Goal: Feedback & Contribution: Leave review/rating

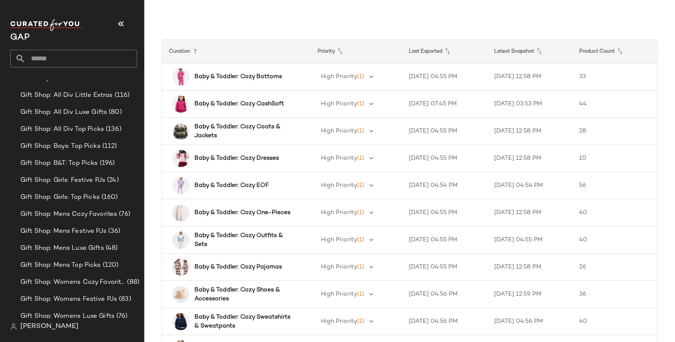
scroll to position [424, 0]
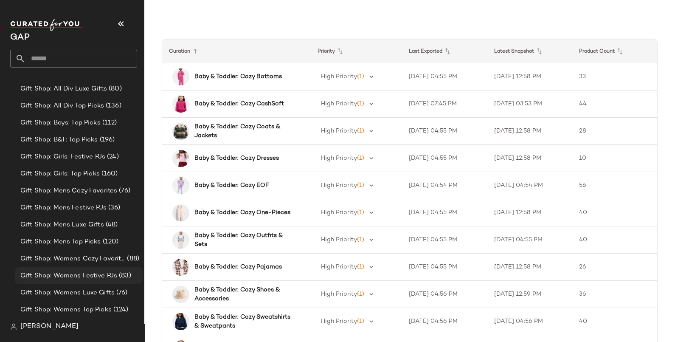
click at [91, 276] on span "Gift Shop: Womens Festive PJs" at bounding box center [68, 276] width 97 height 10
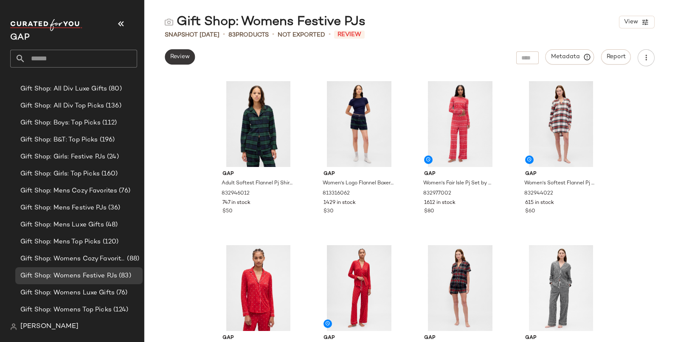
click at [192, 58] on button "Review" at bounding box center [180, 56] width 30 height 15
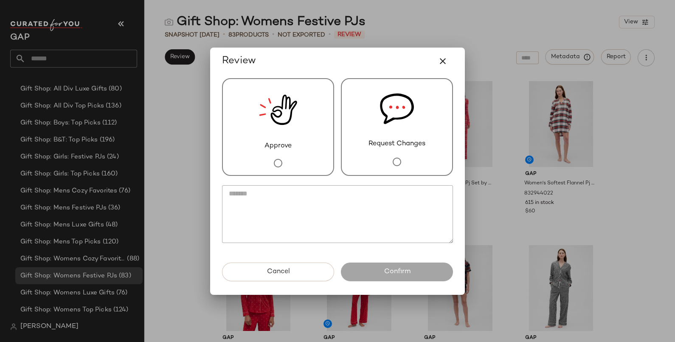
click at [410, 115] on img at bounding box center [397, 109] width 34 height 60
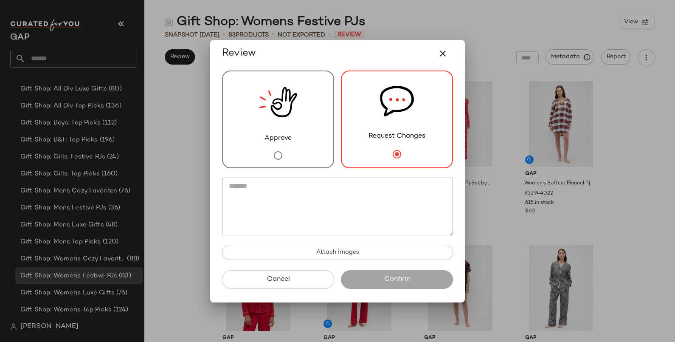
click at [360, 213] on textarea at bounding box center [337, 206] width 231 height 58
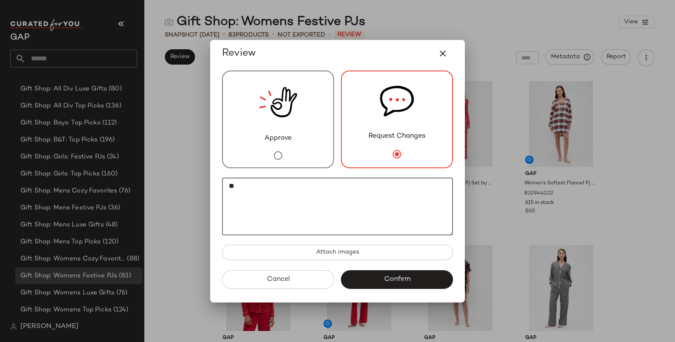
type textarea "*"
type textarea "**********"
click at [442, 53] on icon "button" at bounding box center [442, 53] width 10 height 10
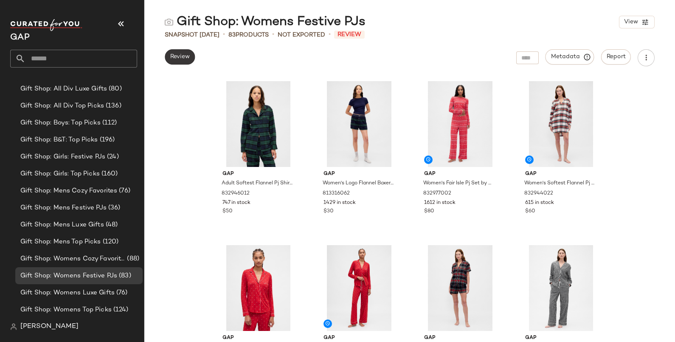
click at [178, 57] on span "Review" at bounding box center [180, 56] width 20 height 7
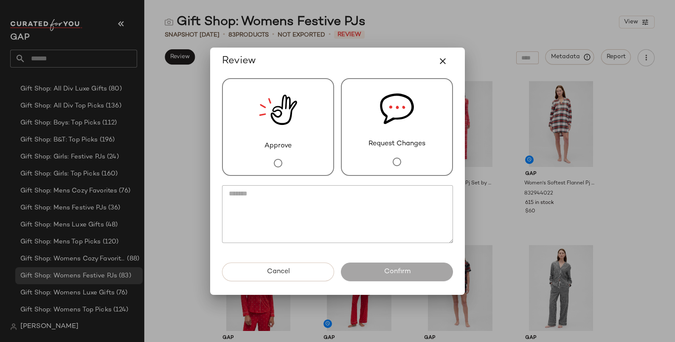
click at [317, 211] on textarea at bounding box center [337, 214] width 231 height 58
click at [309, 279] on button "Cancel" at bounding box center [278, 271] width 112 height 19
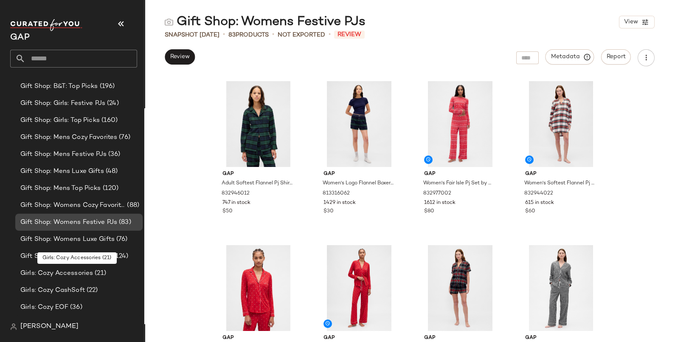
scroll to position [530, 0]
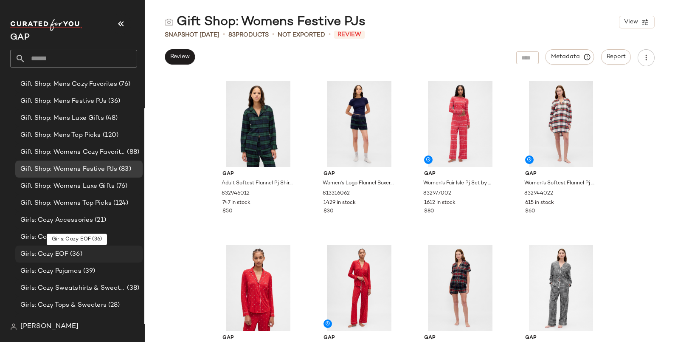
click at [74, 252] on span "(36)" at bounding box center [75, 254] width 14 height 10
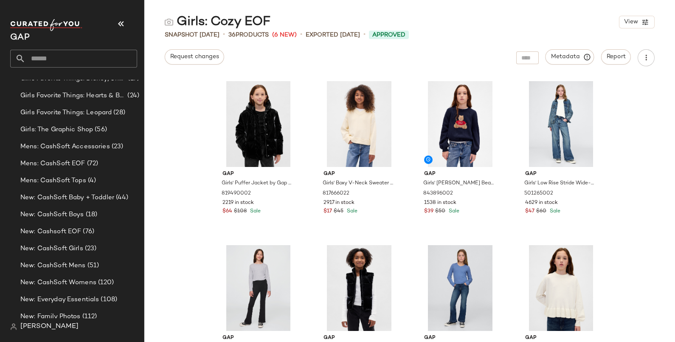
scroll to position [813, 0]
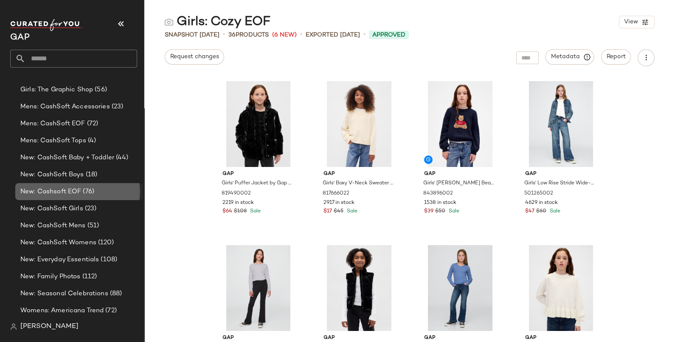
click at [67, 188] on span "New: Cashsoft EOF" at bounding box center [50, 192] width 61 height 10
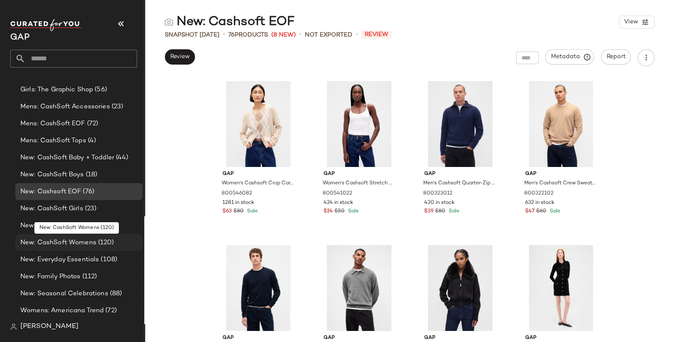
click at [84, 241] on span "New: CashSoft Womens" at bounding box center [58, 243] width 76 height 10
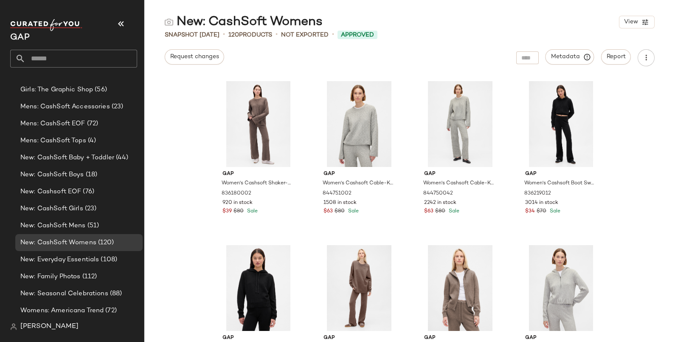
scroll to position [1067, 0]
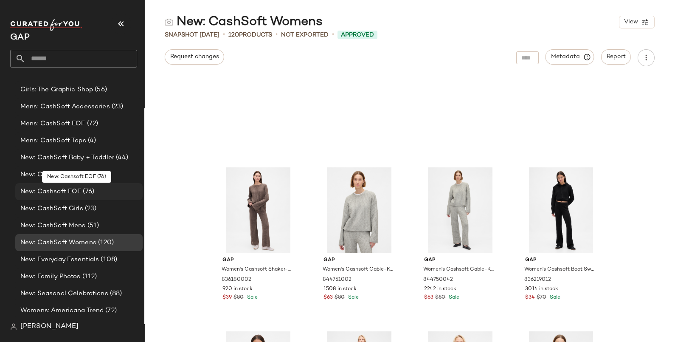
click at [81, 193] on span "(76)" at bounding box center [87, 192] width 13 height 10
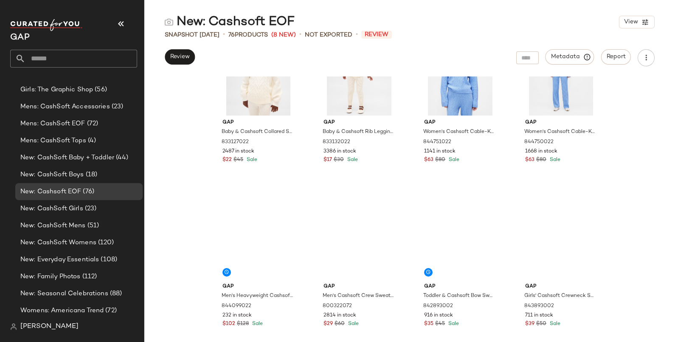
scroll to position [2848, 0]
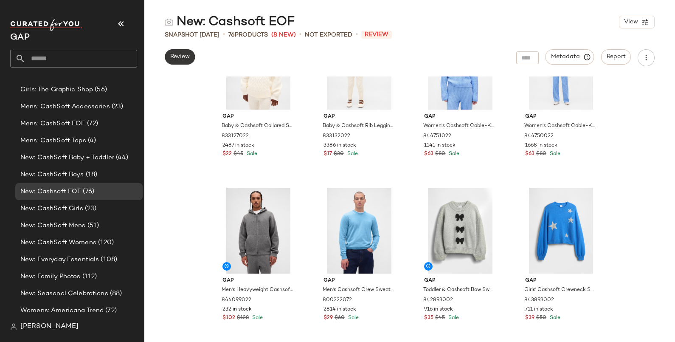
click at [177, 58] on span "Review" at bounding box center [180, 56] width 20 height 7
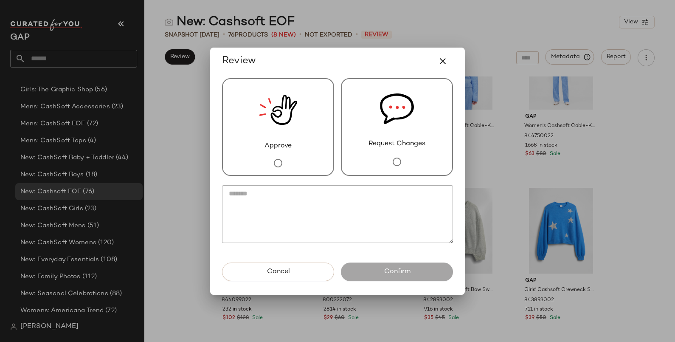
click at [276, 140] on img at bounding box center [278, 110] width 38 height 62
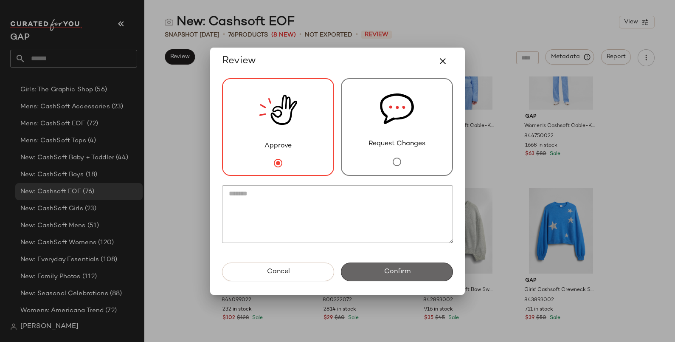
click at [409, 266] on button "Confirm" at bounding box center [397, 271] width 112 height 19
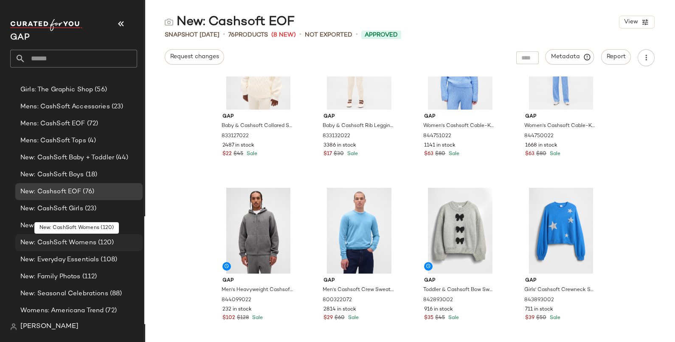
click at [98, 242] on span "(120)" at bounding box center [105, 243] width 18 height 10
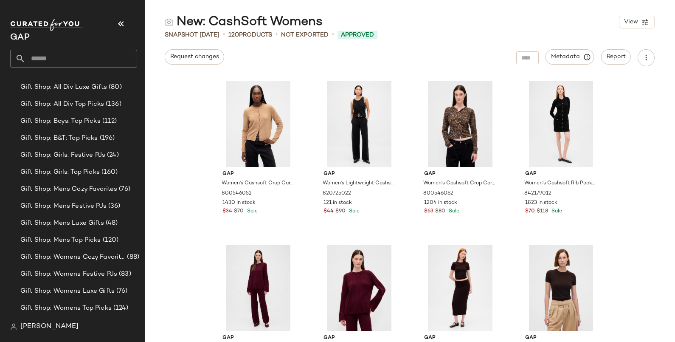
scroll to position [442, 0]
